Goal: Find specific page/section: Find specific page/section

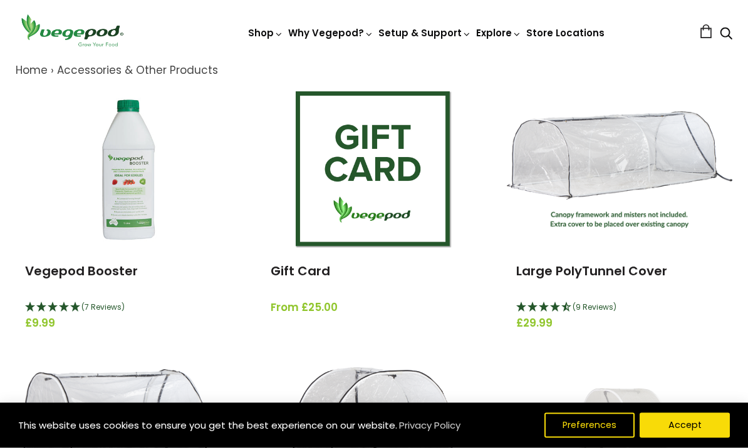
scroll to position [144, 0]
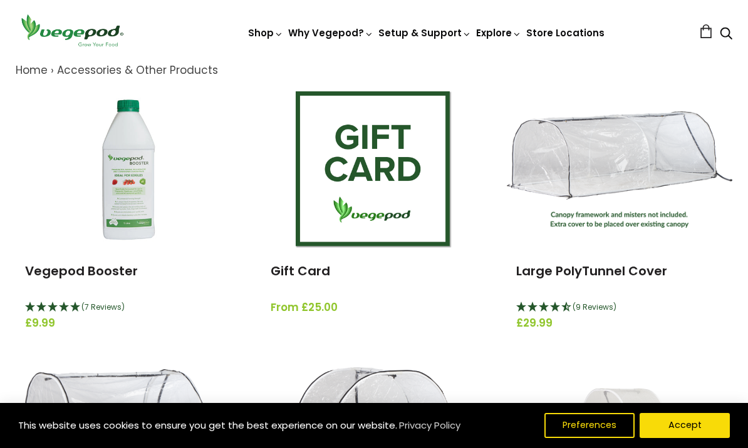
click at [61, 274] on link "Vegepod Booster" at bounding box center [81, 271] width 113 height 18
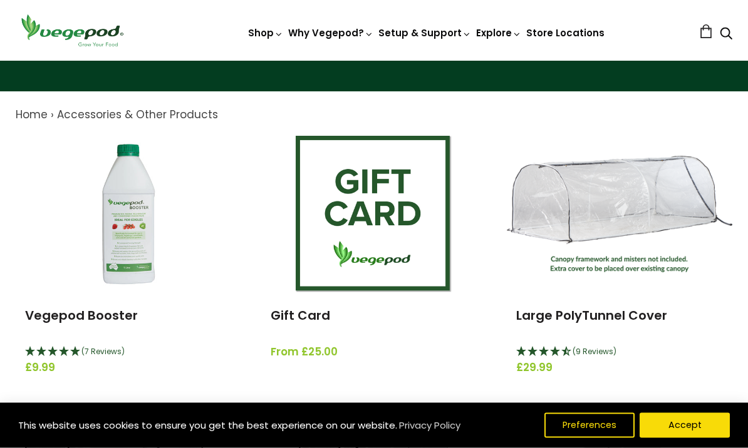
scroll to position [100, 0]
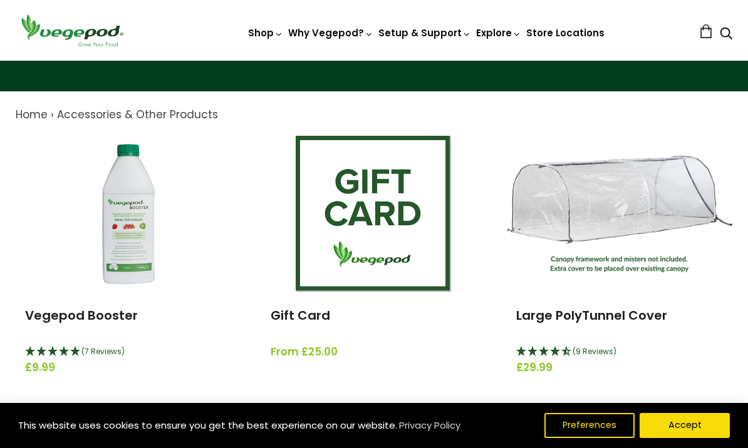
click at [622, 234] on img at bounding box center [619, 214] width 225 height 116
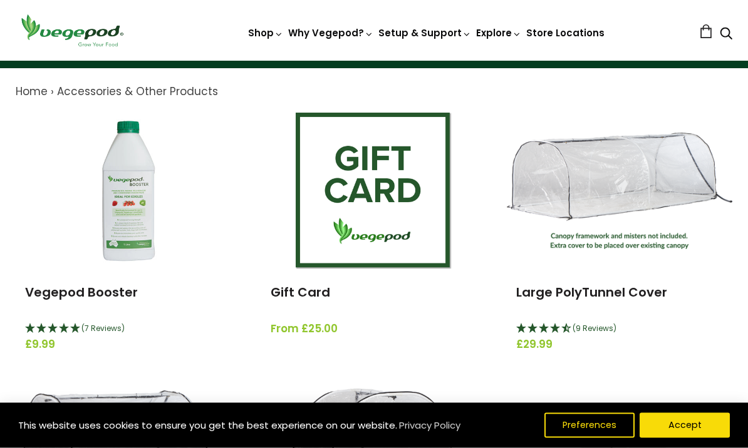
scroll to position [0, 0]
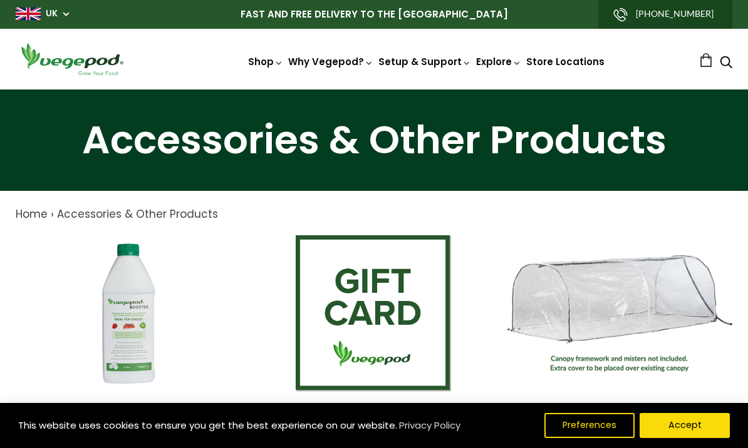
click at [383, 123] on link "Vegepod Features" at bounding box center [431, 116] width 295 height 32
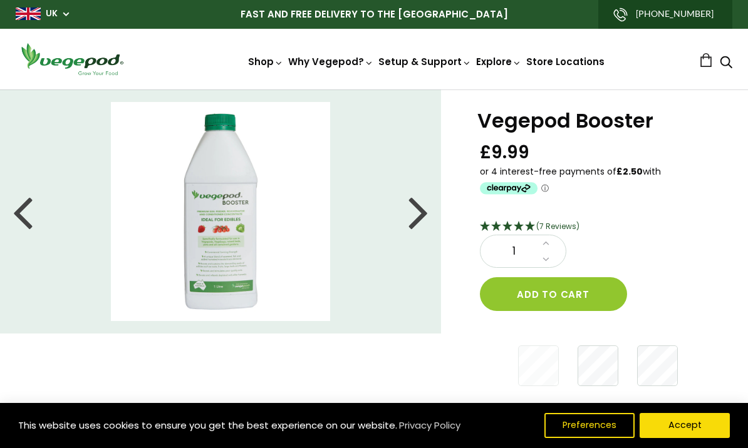
click at [415, 219] on div at bounding box center [418, 211] width 20 height 56
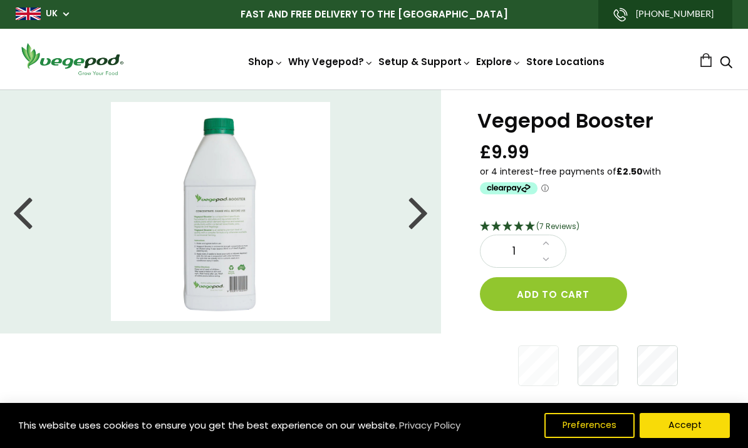
click at [417, 224] on div at bounding box center [418, 211] width 20 height 56
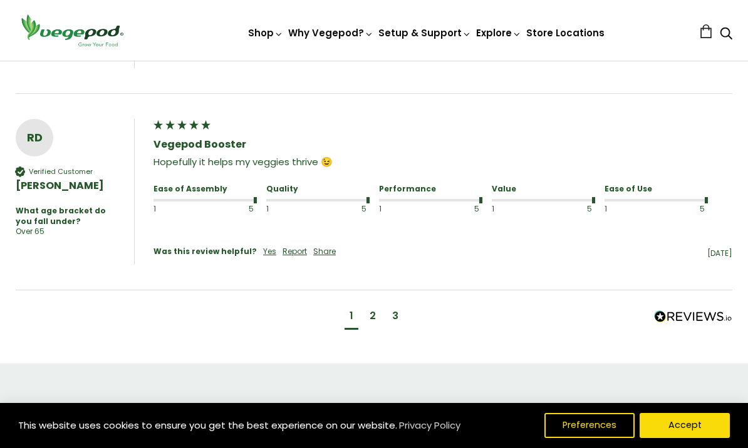
scroll to position [1102, 0]
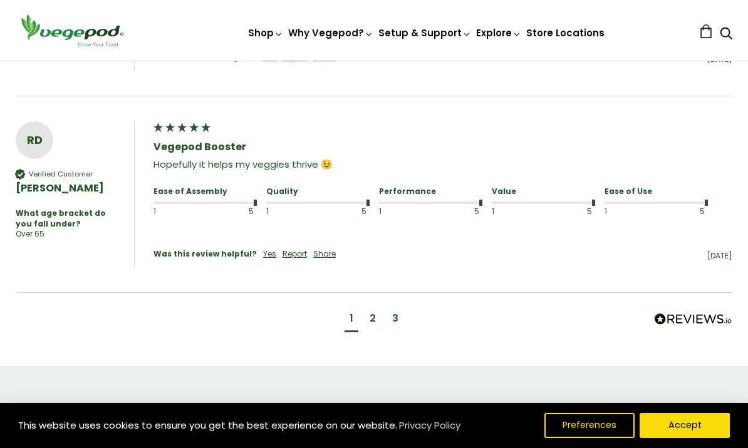
click at [373, 312] on div "2" at bounding box center [372, 319] width 6 height 14
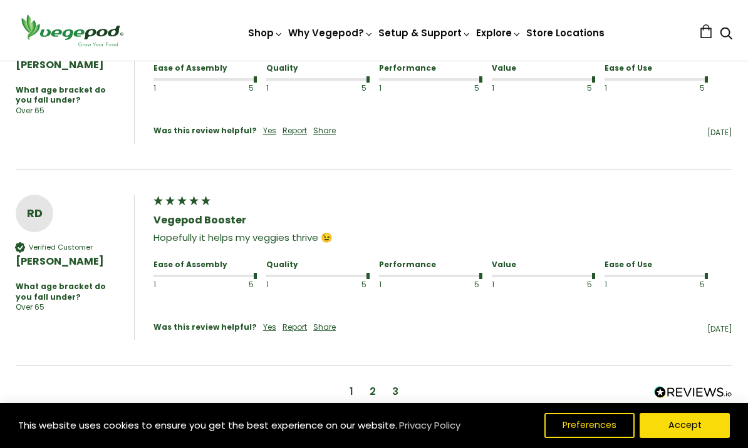
scroll to position [735, 0]
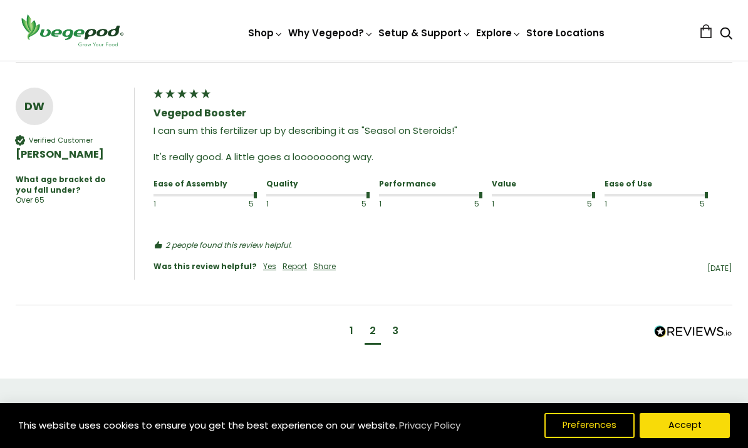
click at [400, 329] on div "3" at bounding box center [395, 332] width 16 height 23
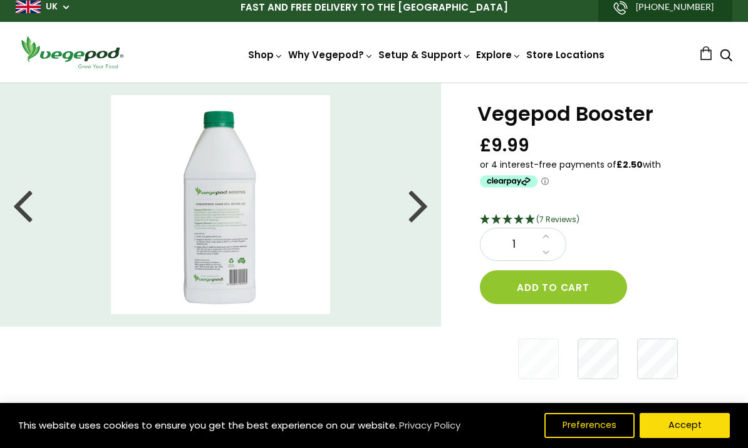
scroll to position [8, 0]
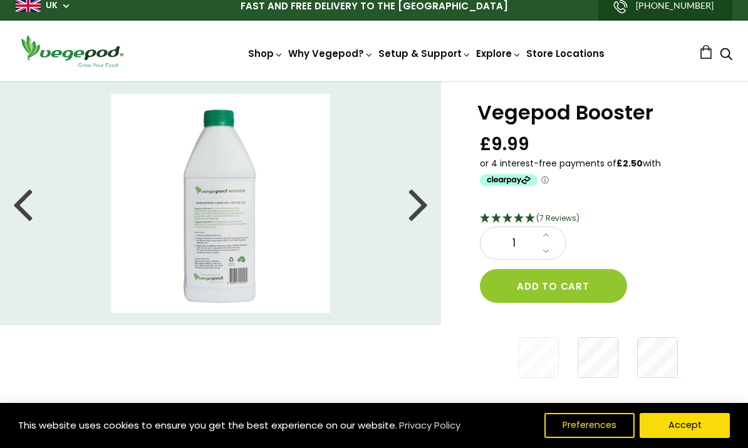
click at [251, 227] on img at bounding box center [220, 203] width 219 height 219
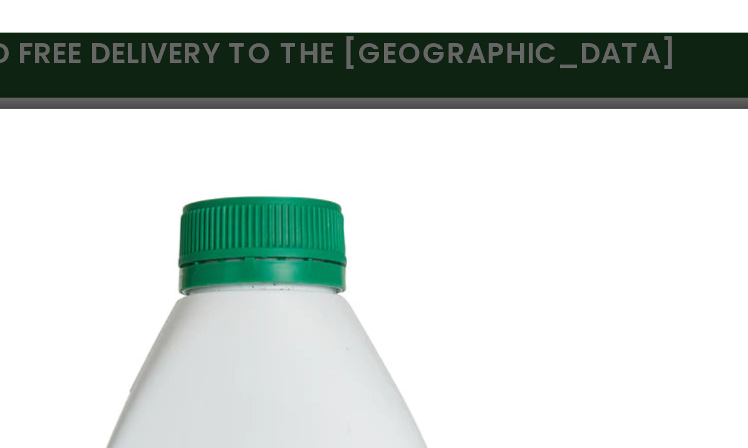
scroll to position [0, 0]
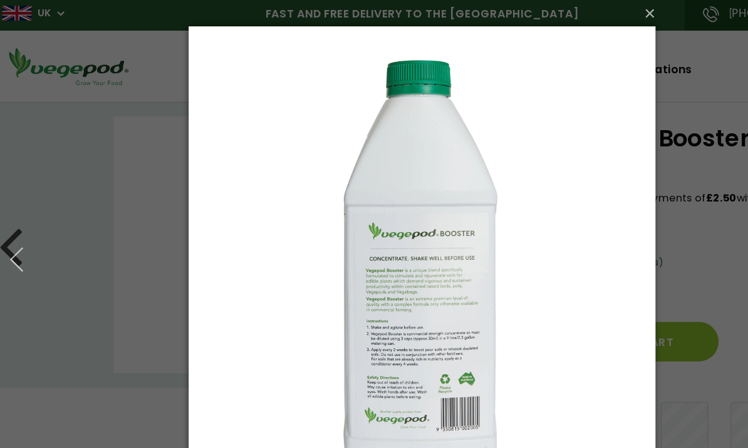
click at [560, 13] on button "×" at bounding box center [377, 14] width 398 height 28
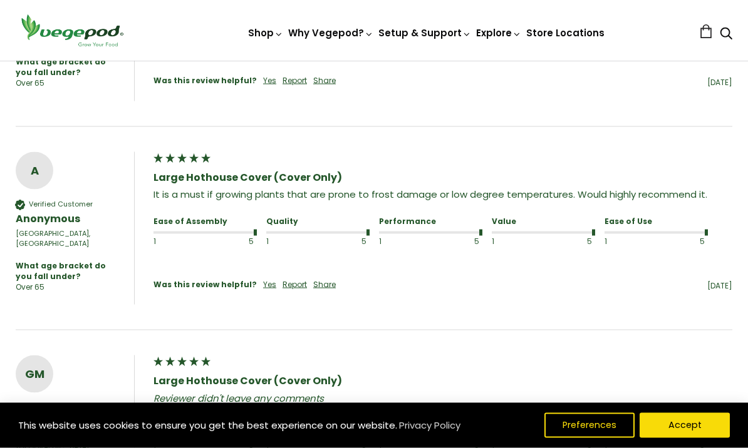
scroll to position [870, 0]
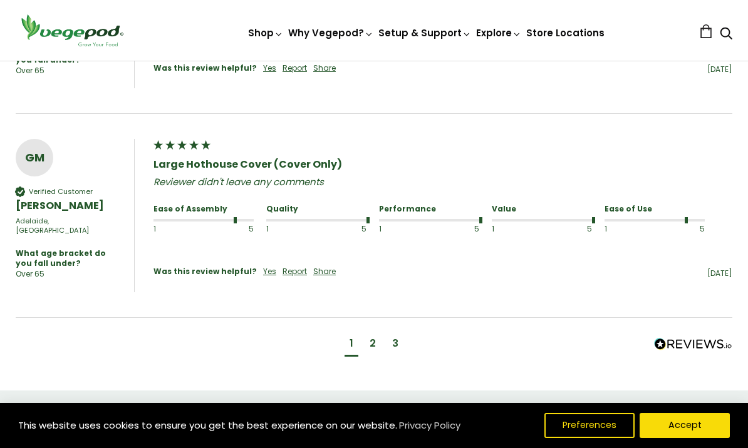
click at [377, 334] on div "2" at bounding box center [372, 345] width 16 height 23
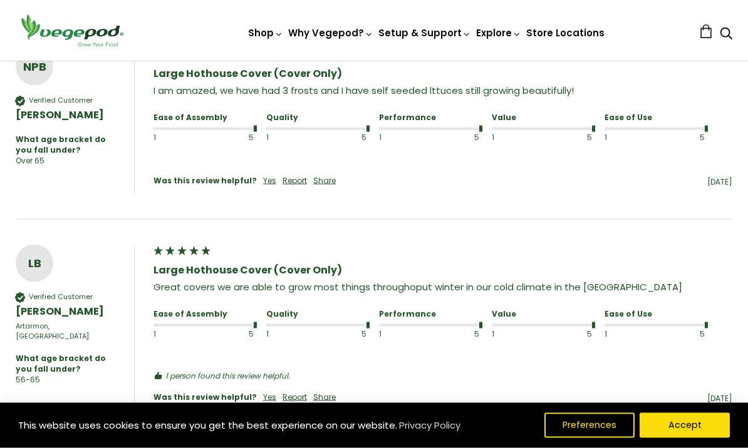
scroll to position [974, 0]
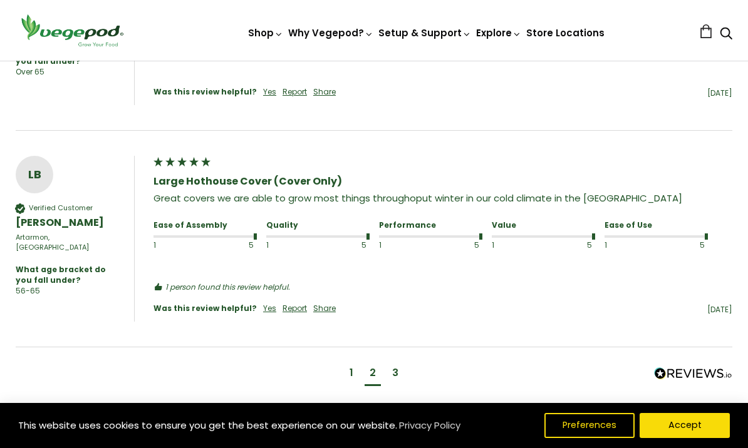
click at [402, 363] on div "3" at bounding box center [395, 374] width 16 height 23
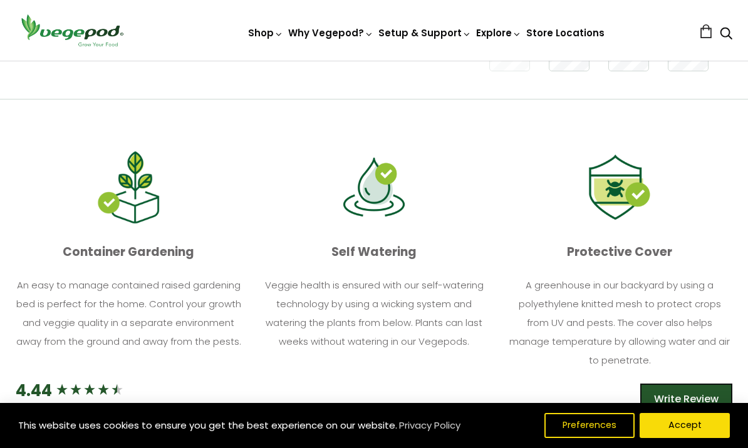
scroll to position [0, 0]
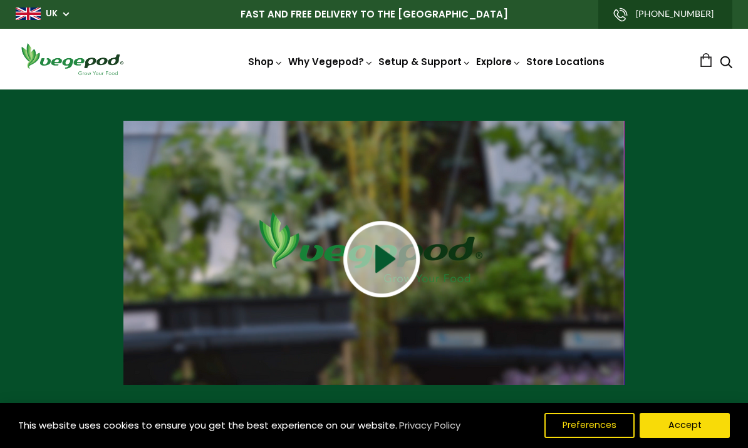
click at [398, 257] on img at bounding box center [381, 259] width 76 height 76
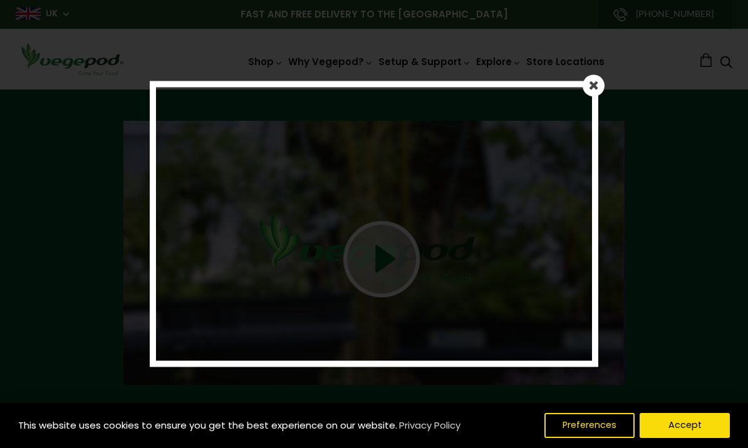
click at [597, 79] on link at bounding box center [593, 86] width 22 height 22
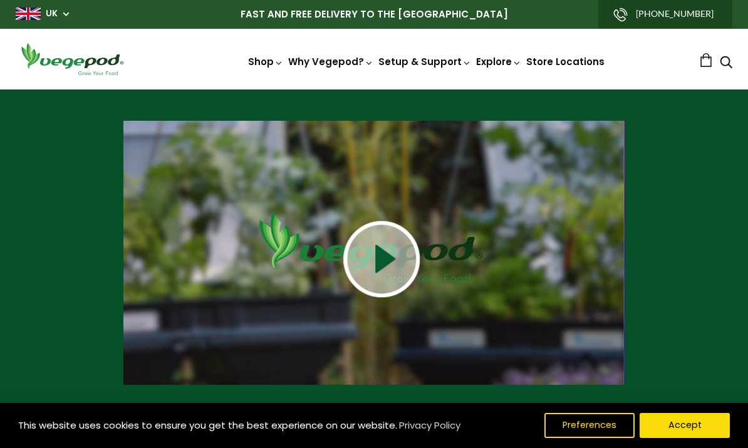
click at [691, 436] on button "Accept" at bounding box center [684, 425] width 90 height 25
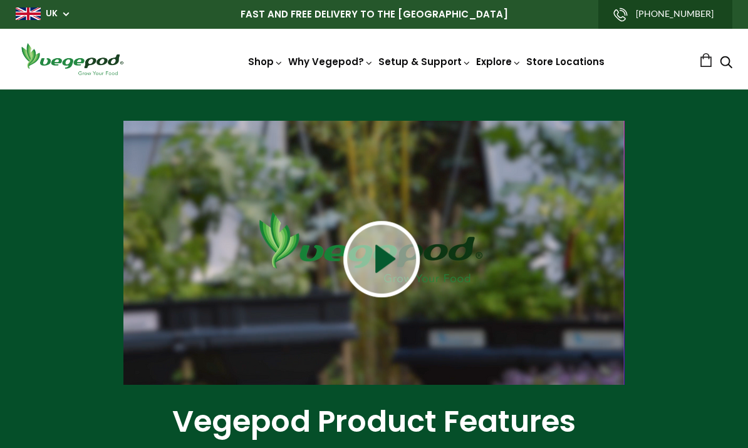
click at [488, 184] on link "Why a Vegepod is a Contained Garden" at bounding box center [431, 179] width 295 height 32
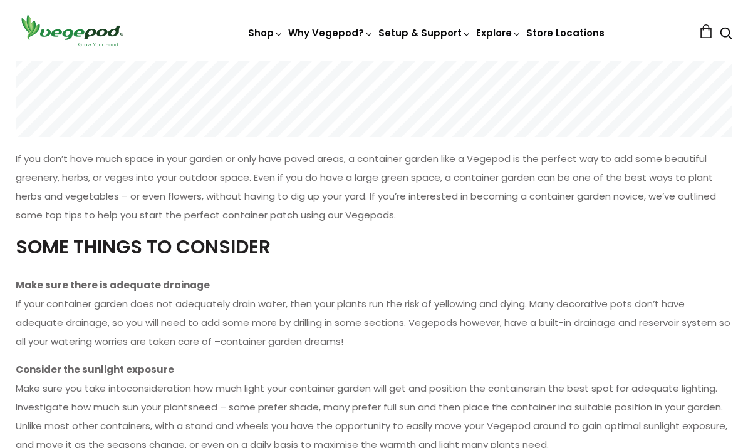
scroll to position [296, 0]
click at [459, 219] on link "Why a Vegepod is your Greenhouse" at bounding box center [431, 214] width 295 height 32
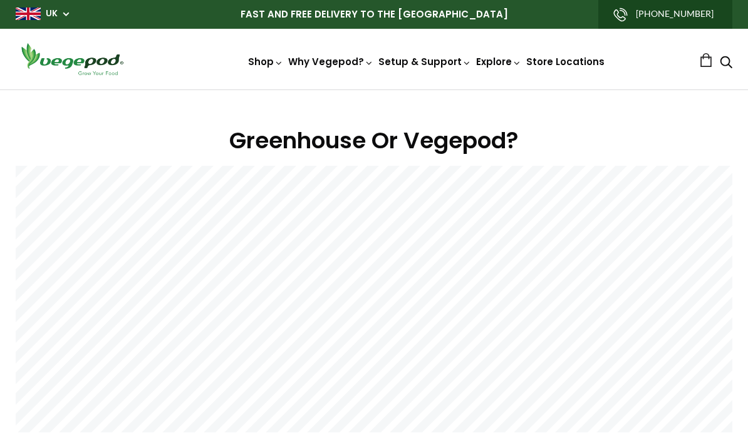
click at [374, 90] on img at bounding box center [374, 90] width 0 height 0
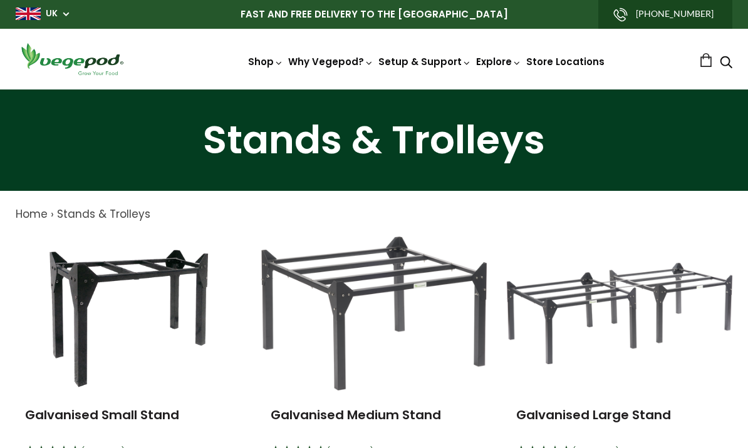
click at [569, 66] on link "Store Locations" at bounding box center [565, 61] width 78 height 13
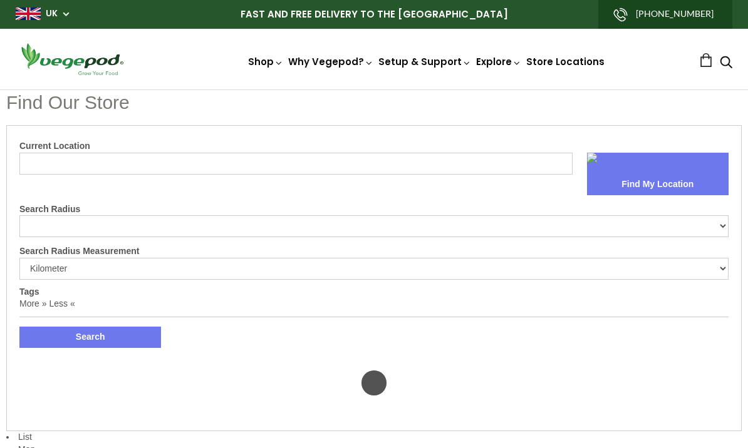
select select "m"
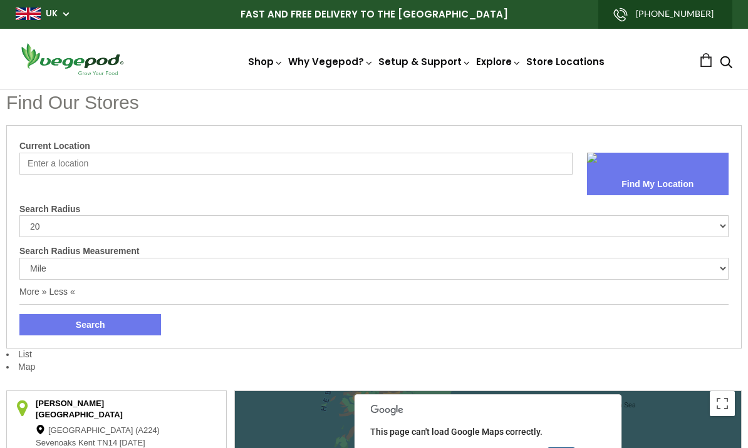
click at [118, 163] on input "Current Location" at bounding box center [295, 164] width 553 height 22
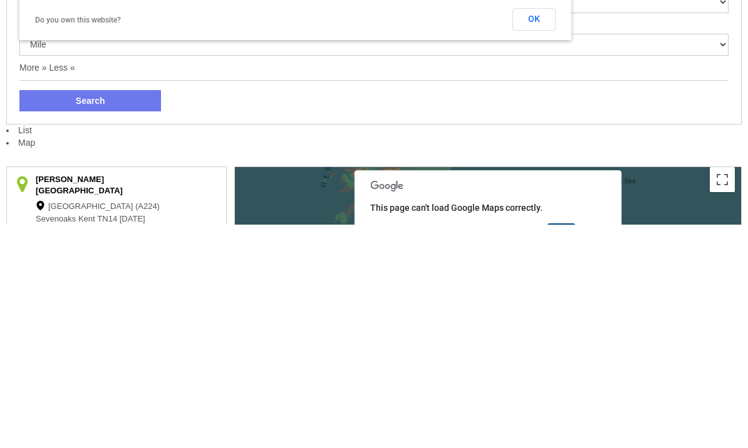
click at [146, 314] on button "Search" at bounding box center [90, 324] width 142 height 21
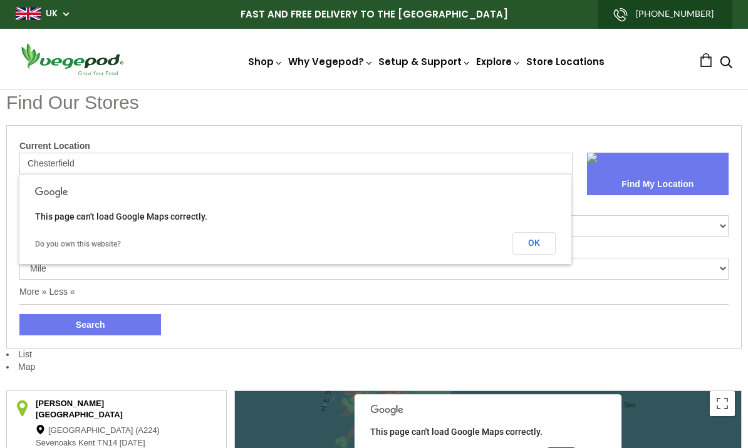
click at [669, 175] on button "Find My Location" at bounding box center [658, 184] width 142 height 21
click at [538, 243] on button "OK" at bounding box center [533, 243] width 43 height 23
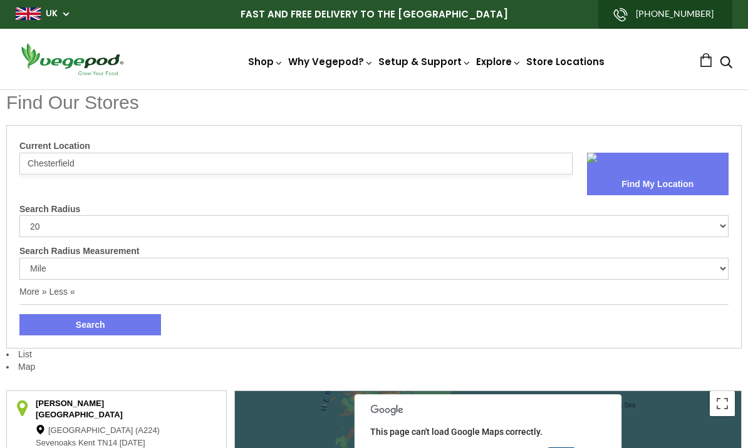
click at [120, 164] on input "Chesterfield" at bounding box center [295, 164] width 553 height 22
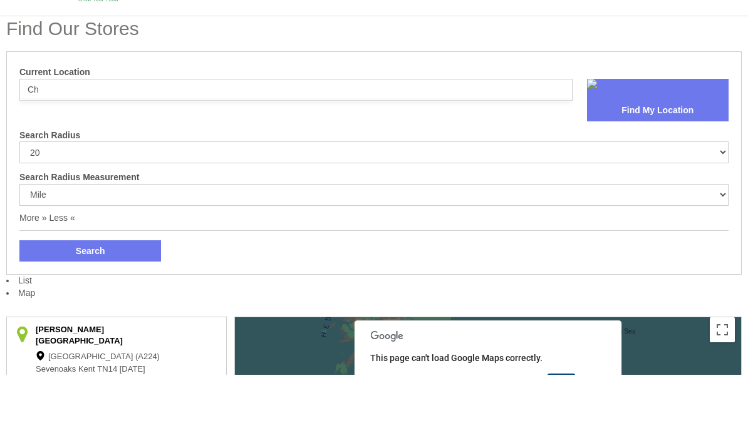
type input "C"
type input "S445xl"
click at [668, 174] on button "Find My Location" at bounding box center [658, 184] width 142 height 21
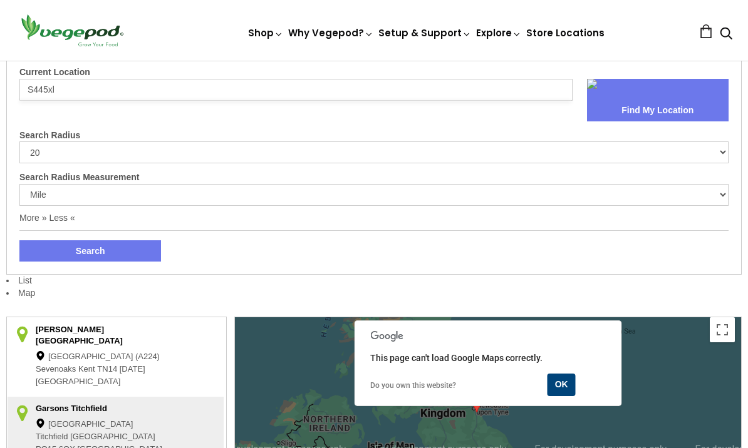
click at [123, 251] on button "Search" at bounding box center [90, 250] width 142 height 21
click at [724, 156] on select "10 20 30 40 No Limit" at bounding box center [373, 153] width 709 height 22
select select "0"
click at [112, 88] on input "S445xl" at bounding box center [295, 90] width 553 height 22
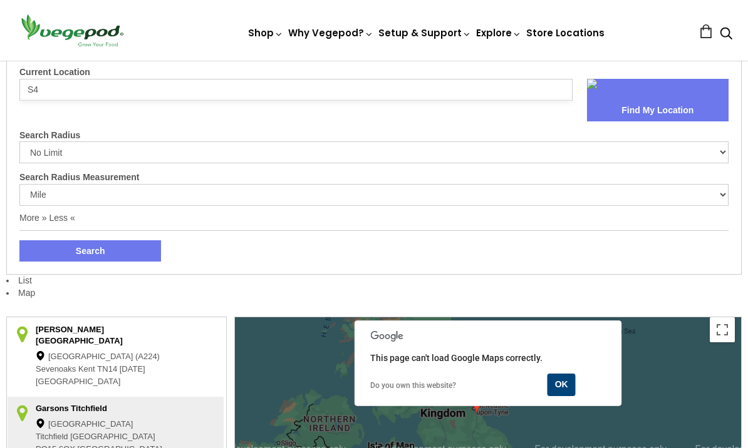
type input "S"
click at [90, 250] on button "Search" at bounding box center [90, 251] width 142 height 21
type input "4 jubilee cottages, dark lane , ca"
click at [485, 121] on link "Vegepod Assembly" at bounding box center [459, 119] width 171 height 32
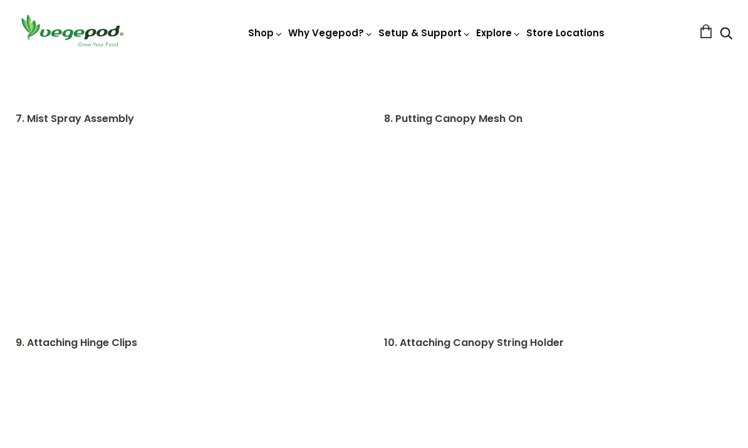
scroll to position [1012, 0]
click at [499, 188] on link "How to Fill Your Vegepod" at bounding box center [459, 183] width 171 height 32
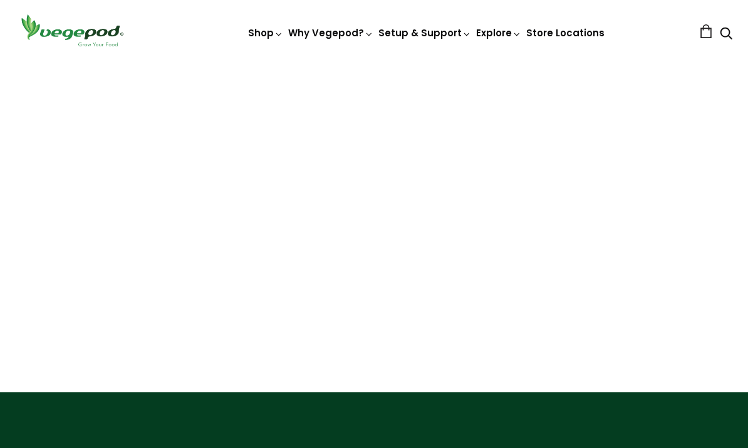
scroll to position [167, 0]
